Goal: Task Accomplishment & Management: Complete application form

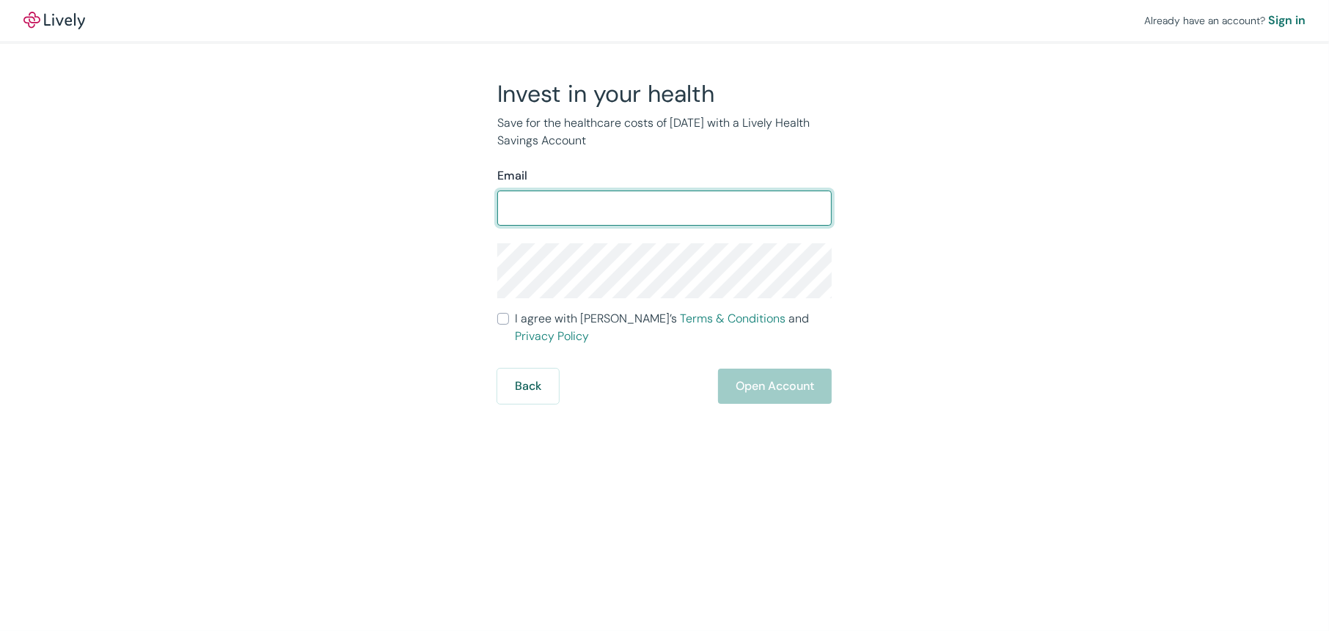
click at [562, 204] on input "Email" at bounding box center [664, 208] width 334 height 29
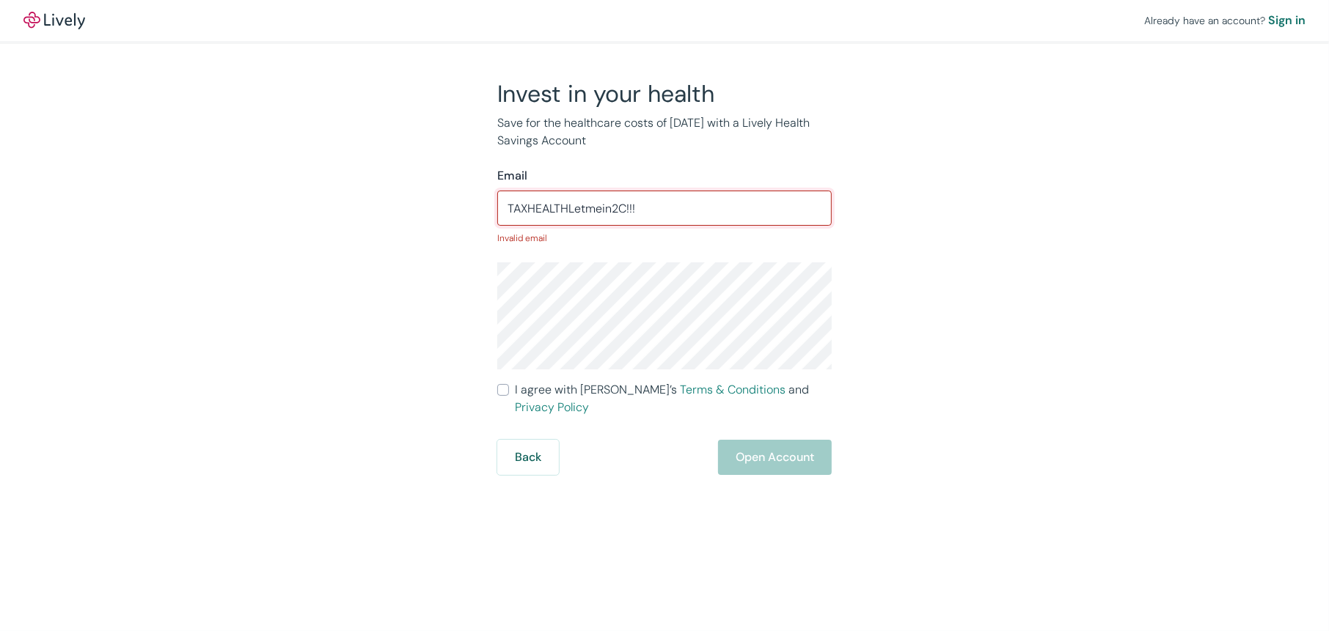
drag, startPoint x: 678, startPoint y: 214, endPoint x: 460, endPoint y: 202, distance: 218.2
click at [460, 202] on div "Invest in your health Save for the healthcare costs of [DATE] with a Lively Hea…" at bounding box center [656, 277] width 704 height 396
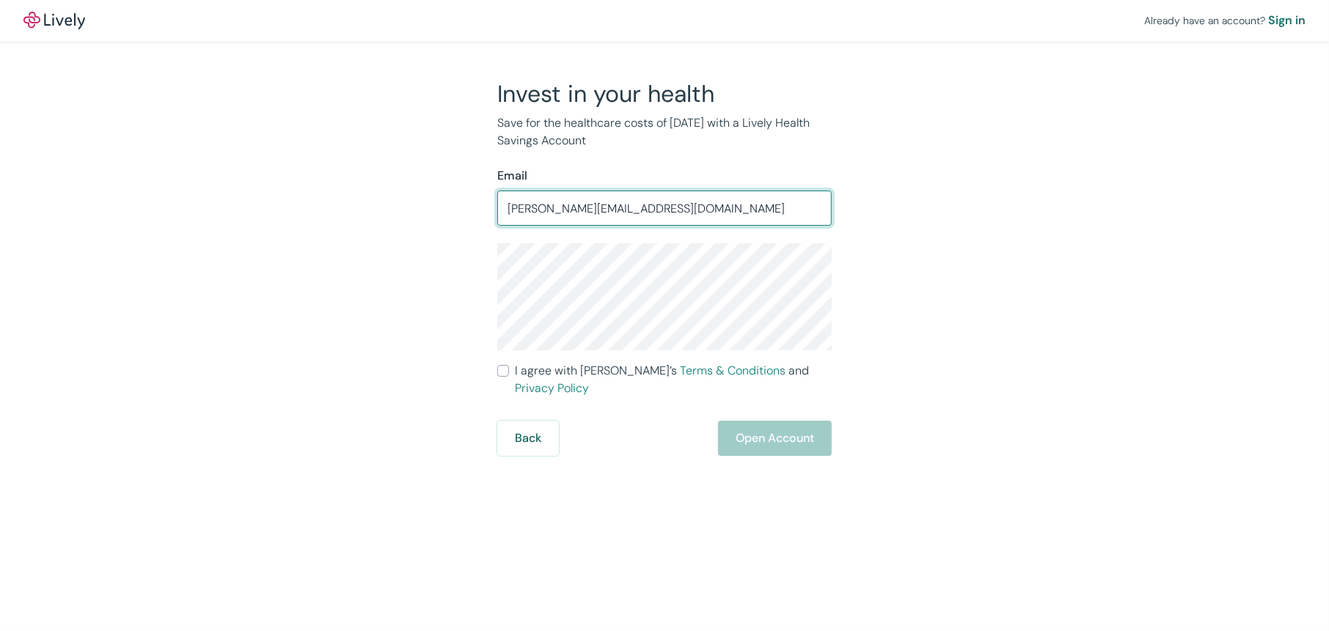
type input "[PERSON_NAME][EMAIL_ADDRESS][DOMAIN_NAME]"
click at [505, 377] on input "I agree with Lively’s Terms & Conditions and Privacy Policy" at bounding box center [503, 371] width 12 height 12
checkbox input "true"
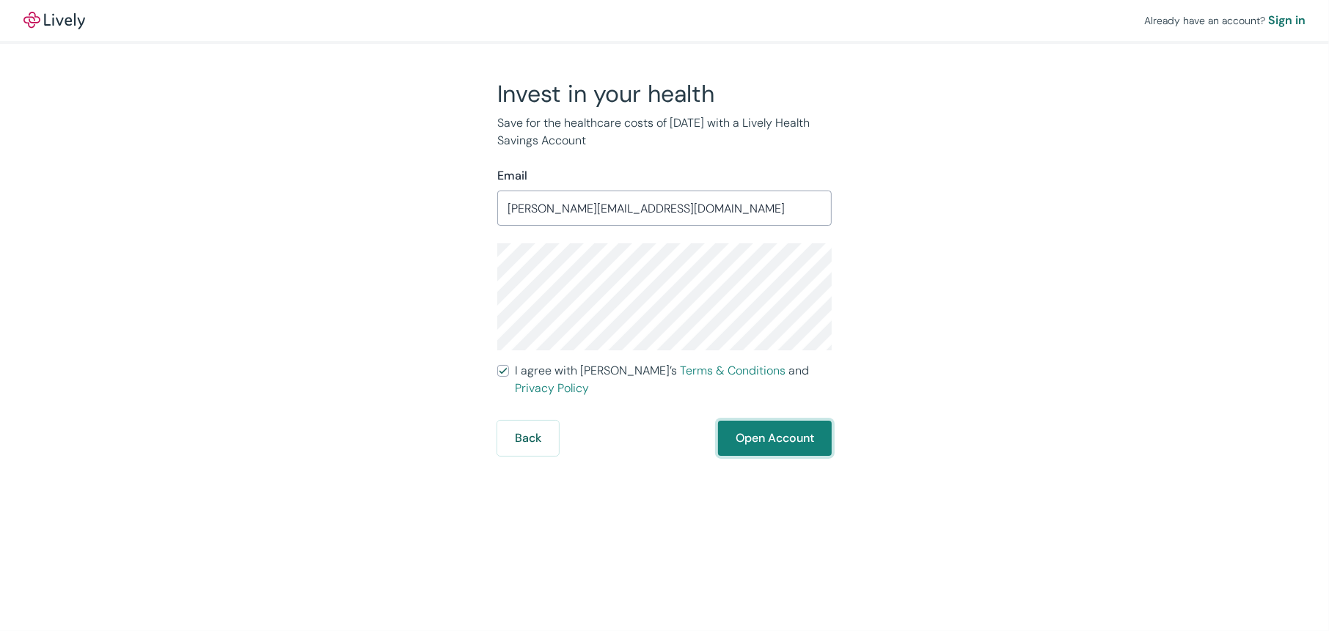
click at [760, 425] on button "Open Account" at bounding box center [775, 438] width 114 height 35
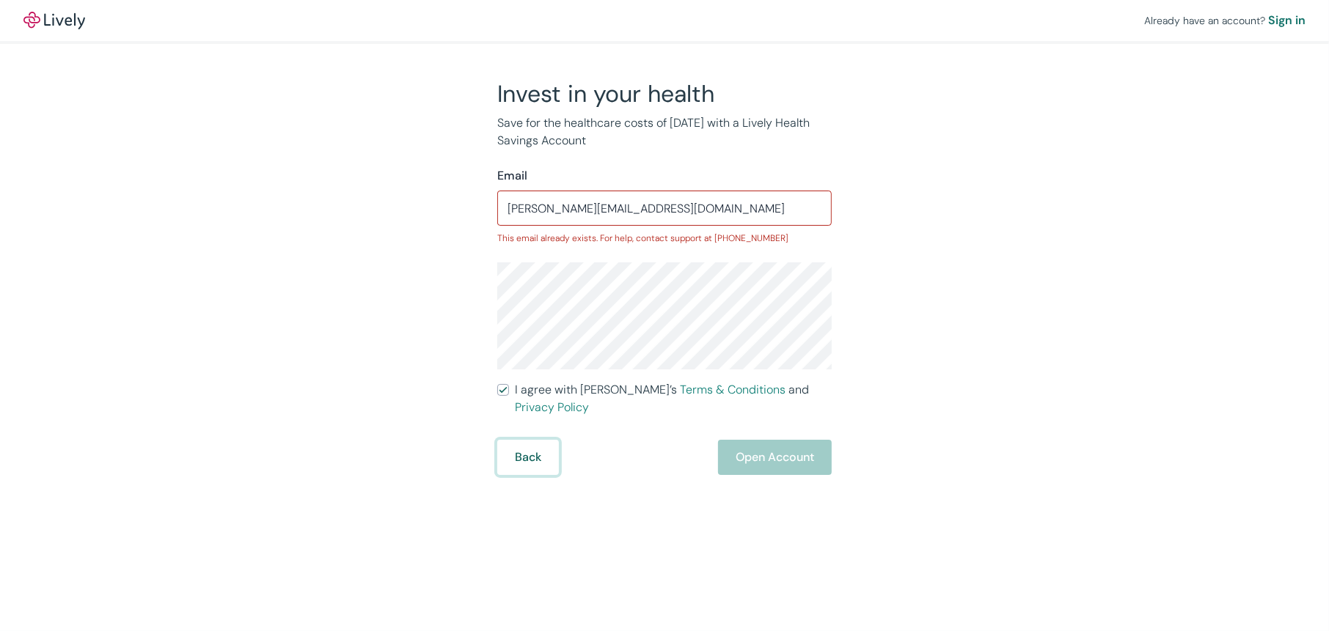
click at [534, 444] on button "Back" at bounding box center [528, 457] width 62 height 35
